Goal: Information Seeking & Learning: Learn about a topic

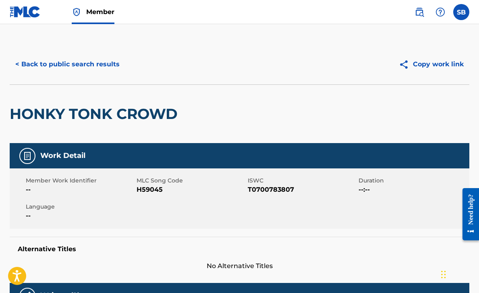
click at [58, 64] on button "< Back to public search results" at bounding box center [68, 64] width 116 height 20
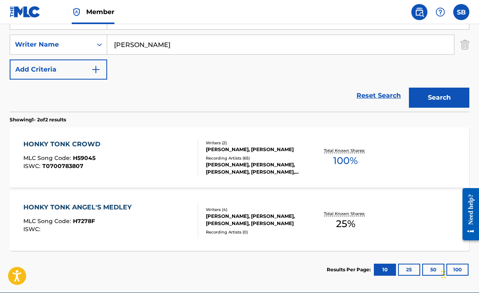
scroll to position [170, 0]
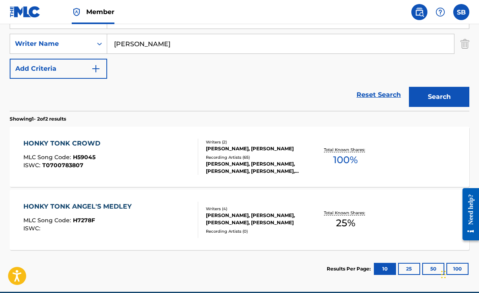
click at [33, 206] on div "HONKY TONK ANGEL'S MEDLEY" at bounding box center [79, 207] width 112 height 10
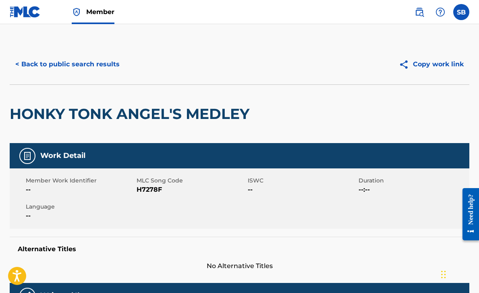
click at [58, 64] on button "< Back to public search results" at bounding box center [68, 64] width 116 height 20
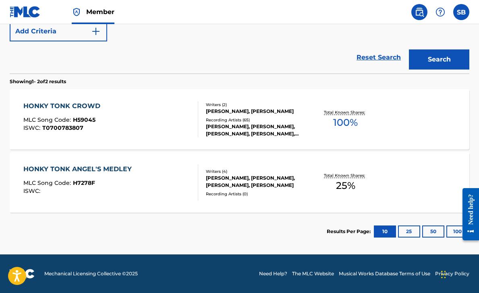
scroll to position [208, 0]
click at [54, 103] on div "HONKY TONK CROWD" at bounding box center [63, 106] width 81 height 10
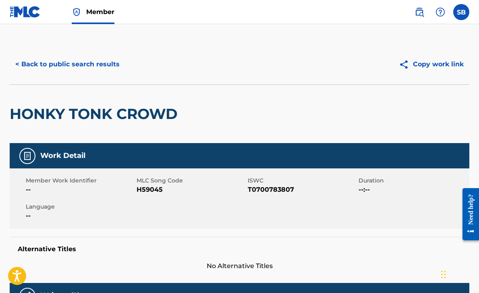
click at [85, 66] on button "< Back to public search results" at bounding box center [68, 64] width 116 height 20
